Goal: Information Seeking & Learning: Learn about a topic

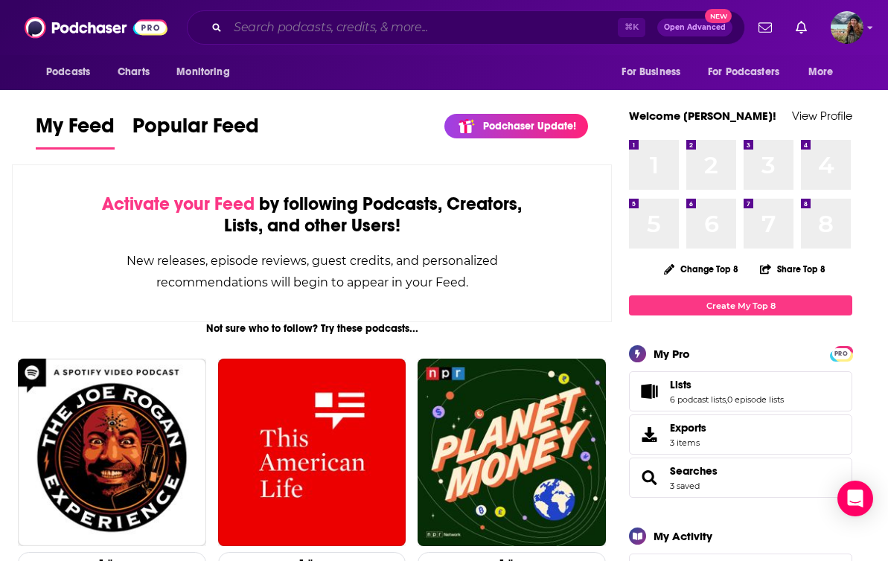
click at [307, 28] on input "Search podcasts, credits, & more..." at bounding box center [423, 28] width 390 height 24
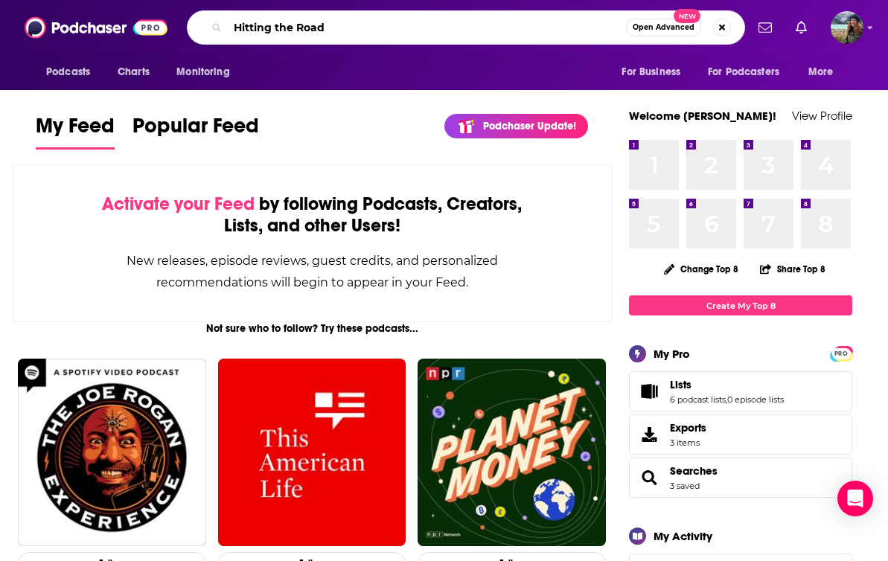
type input "Hitting the Road"
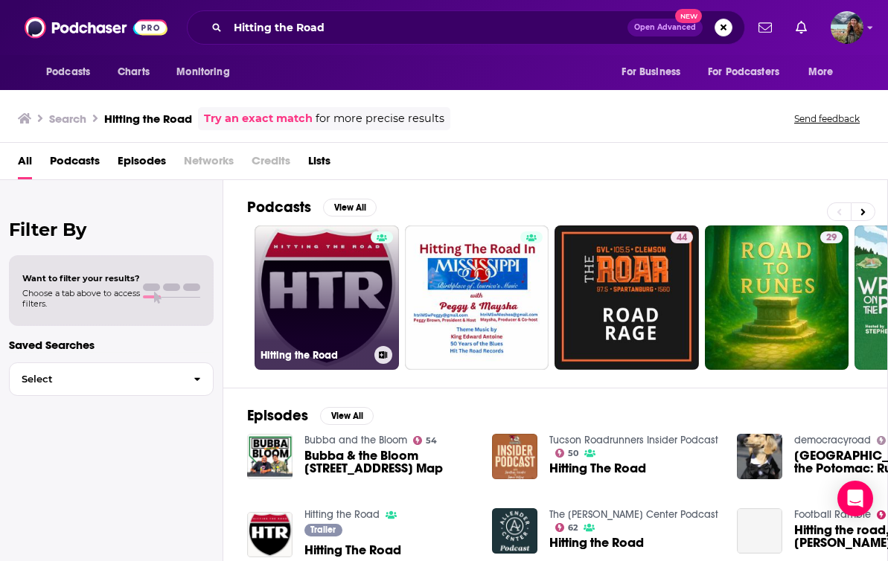
click at [342, 314] on link "Hitting the Road" at bounding box center [326, 297] width 144 height 144
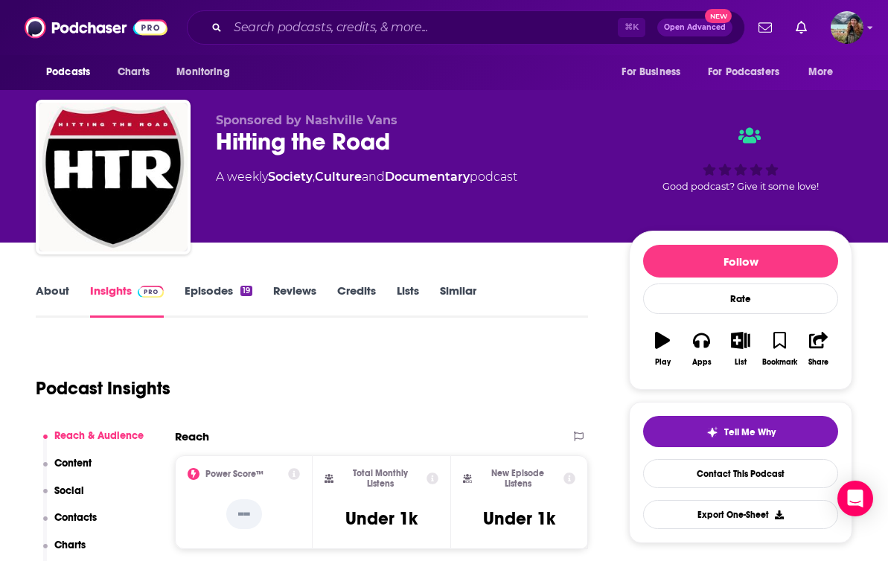
click at [48, 285] on link "About" at bounding box center [52, 301] width 33 height 34
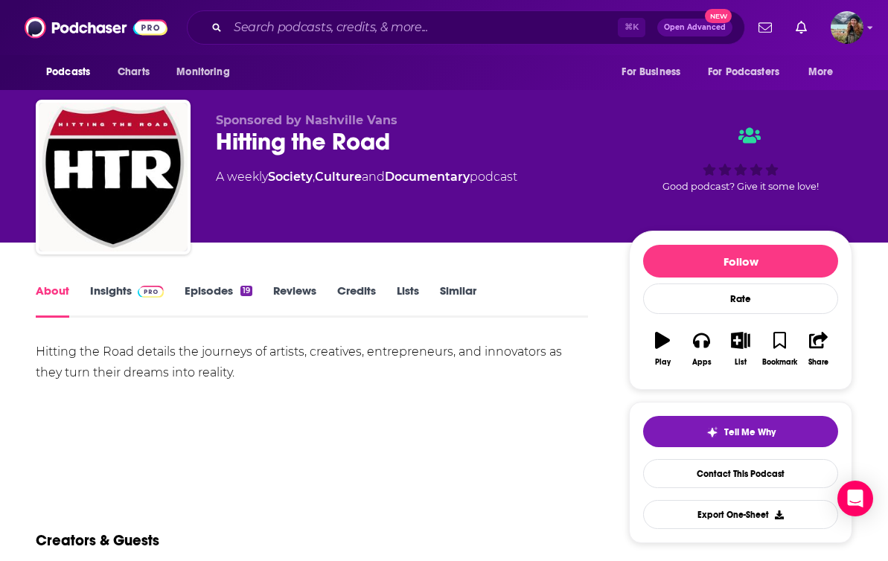
click at [217, 286] on link "Episodes 19" at bounding box center [219, 301] width 68 height 34
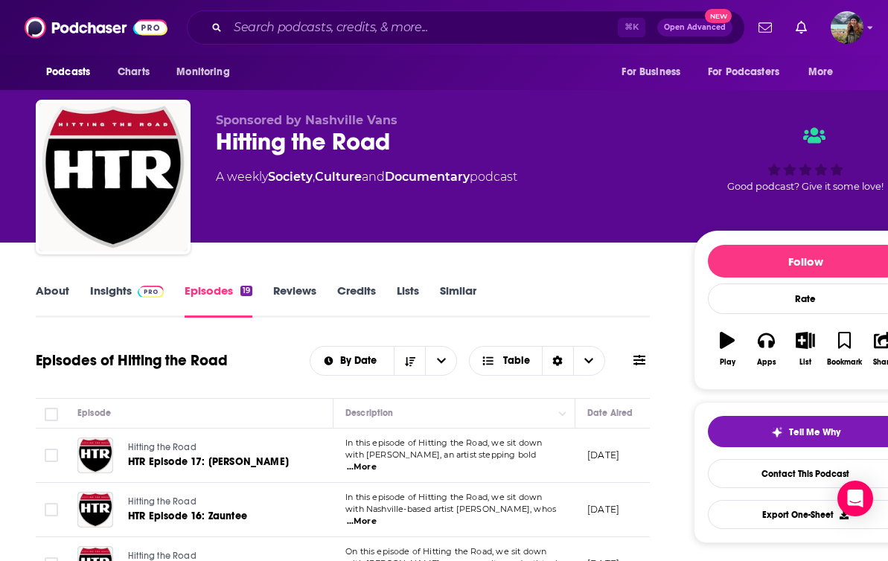
click at [44, 289] on link "About" at bounding box center [52, 301] width 33 height 34
